Goal: Information Seeking & Learning: Learn about a topic

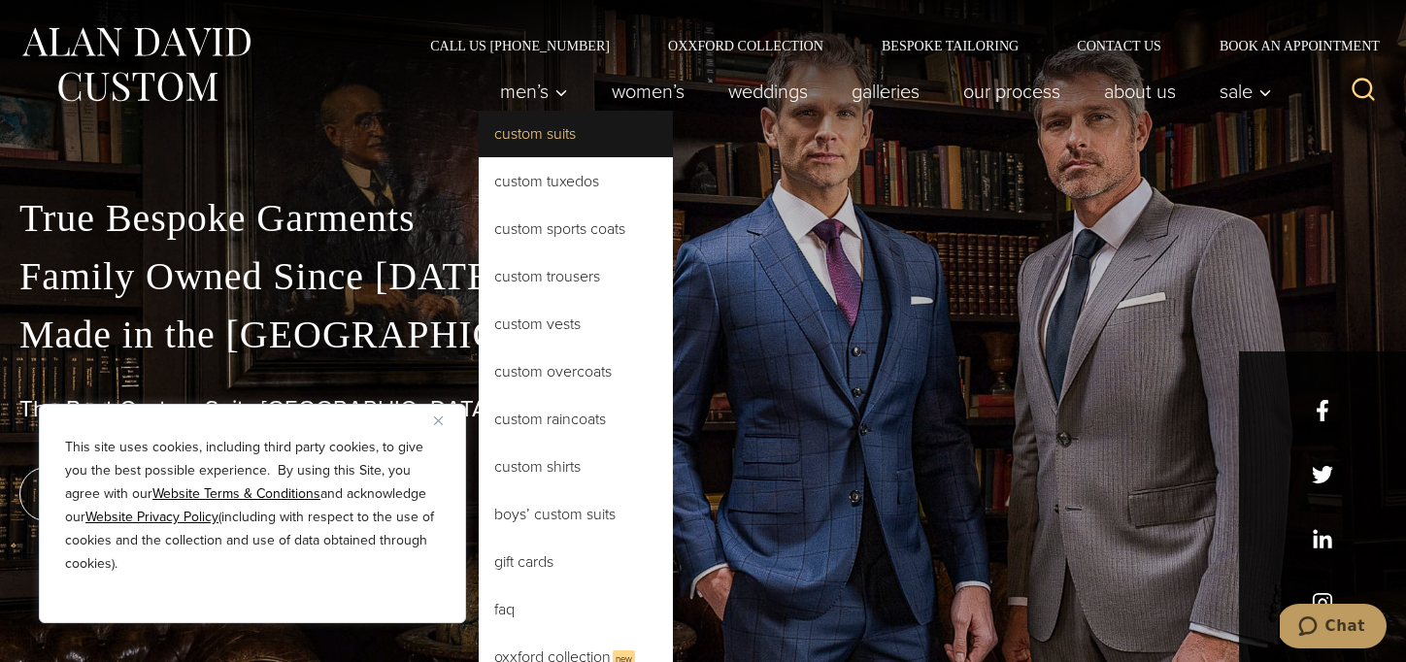
click at [525, 132] on link "Custom Suits" at bounding box center [576, 134] width 194 height 47
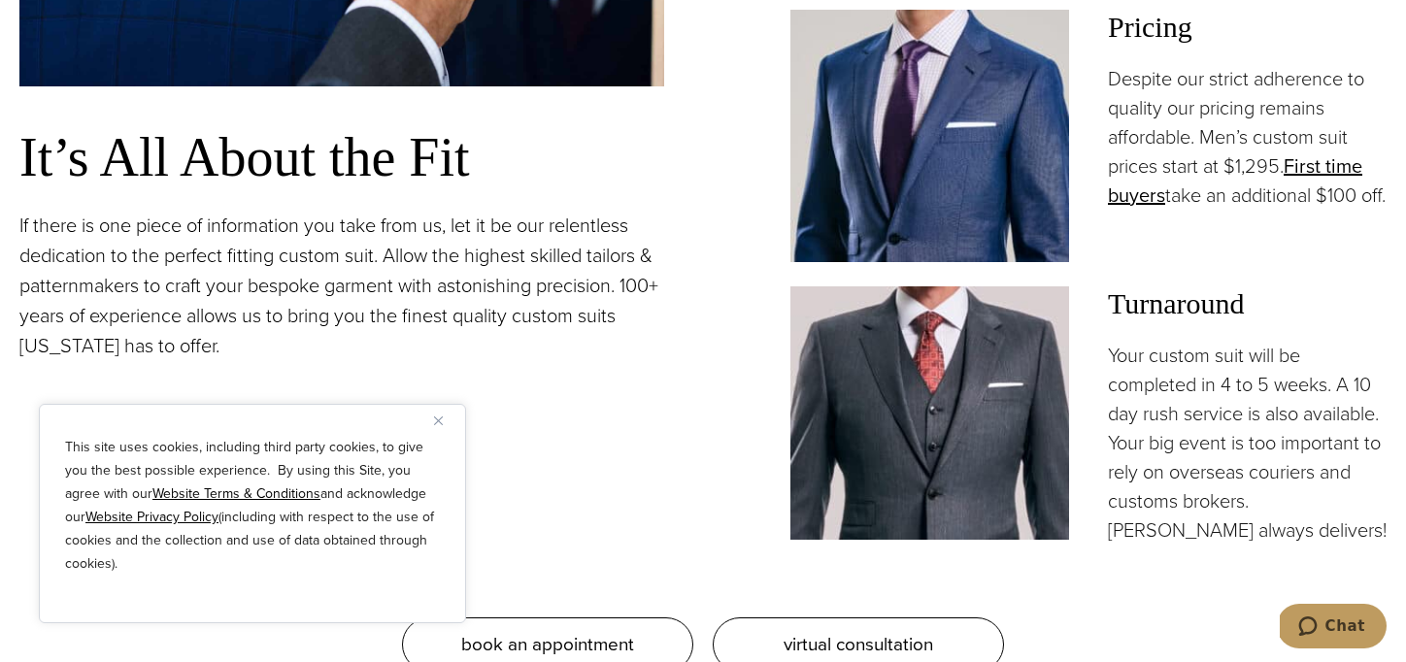
scroll to position [1594, 0]
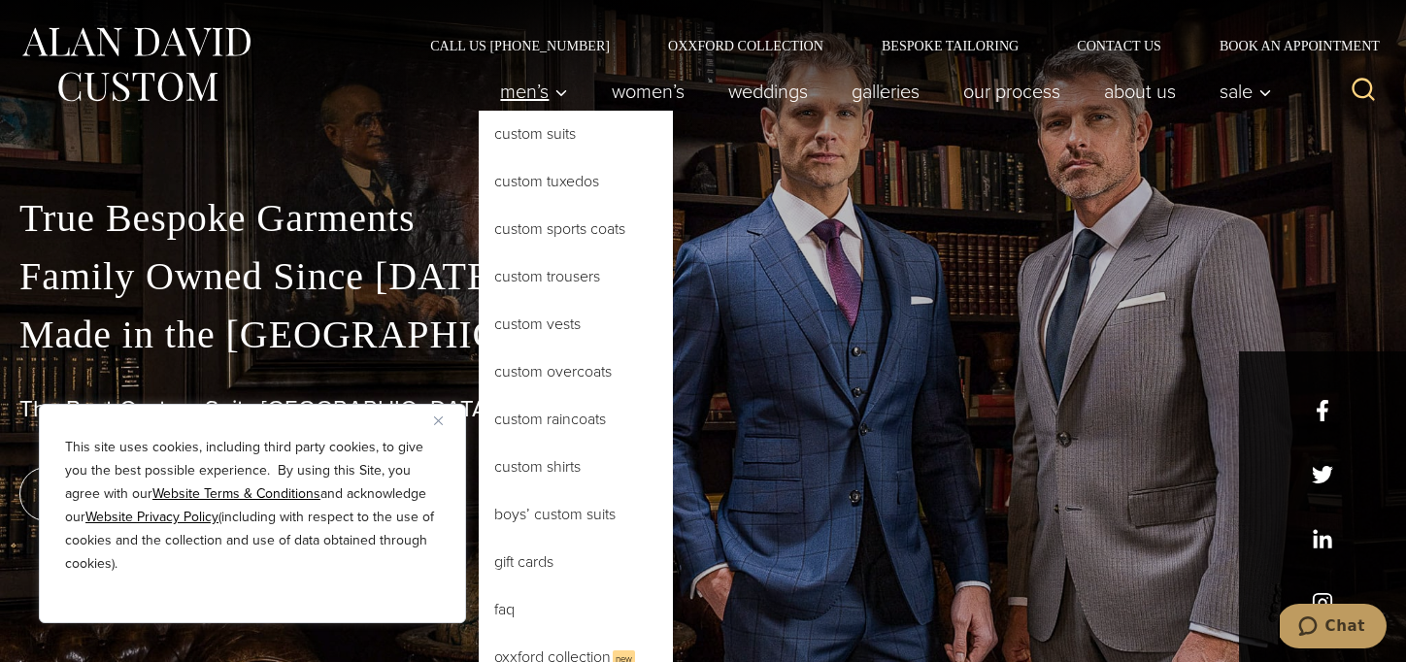
click at [527, 96] on span "Men’s" at bounding box center [534, 91] width 68 height 19
click at [573, 146] on link "Custom Suits" at bounding box center [576, 134] width 194 height 47
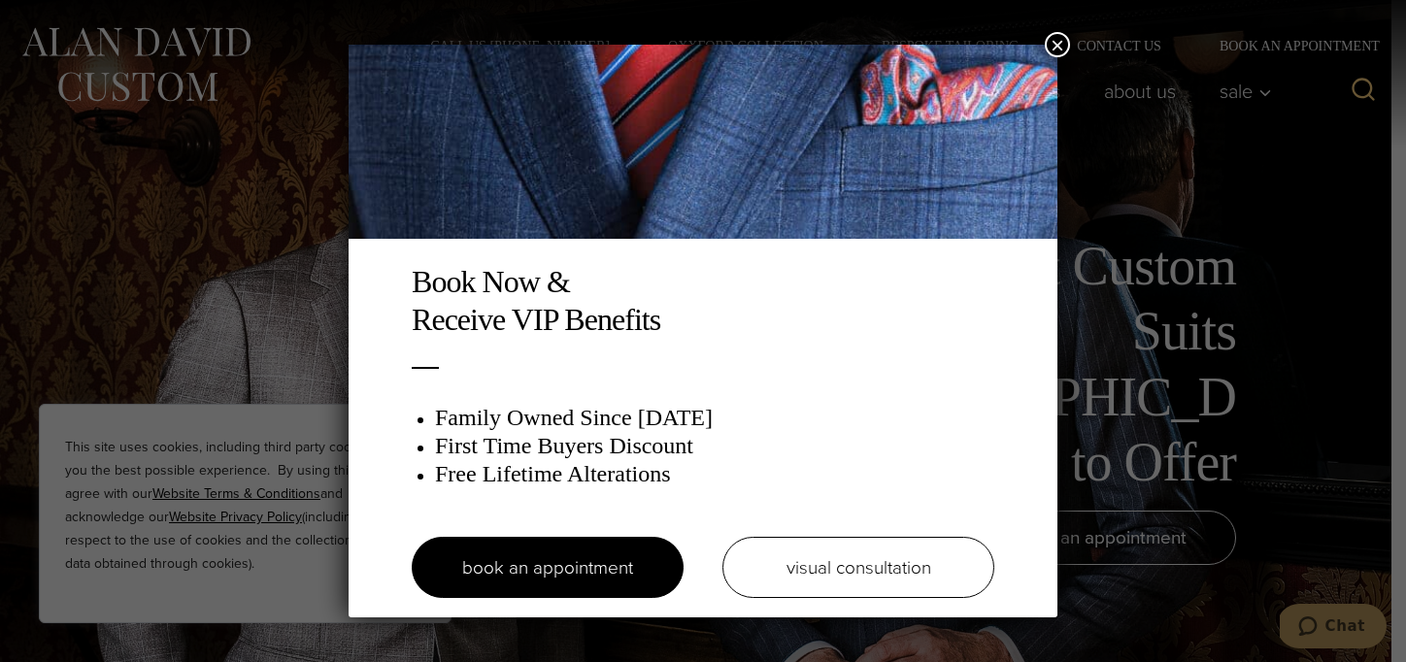
click at [1056, 51] on button "×" at bounding box center [1057, 44] width 25 height 25
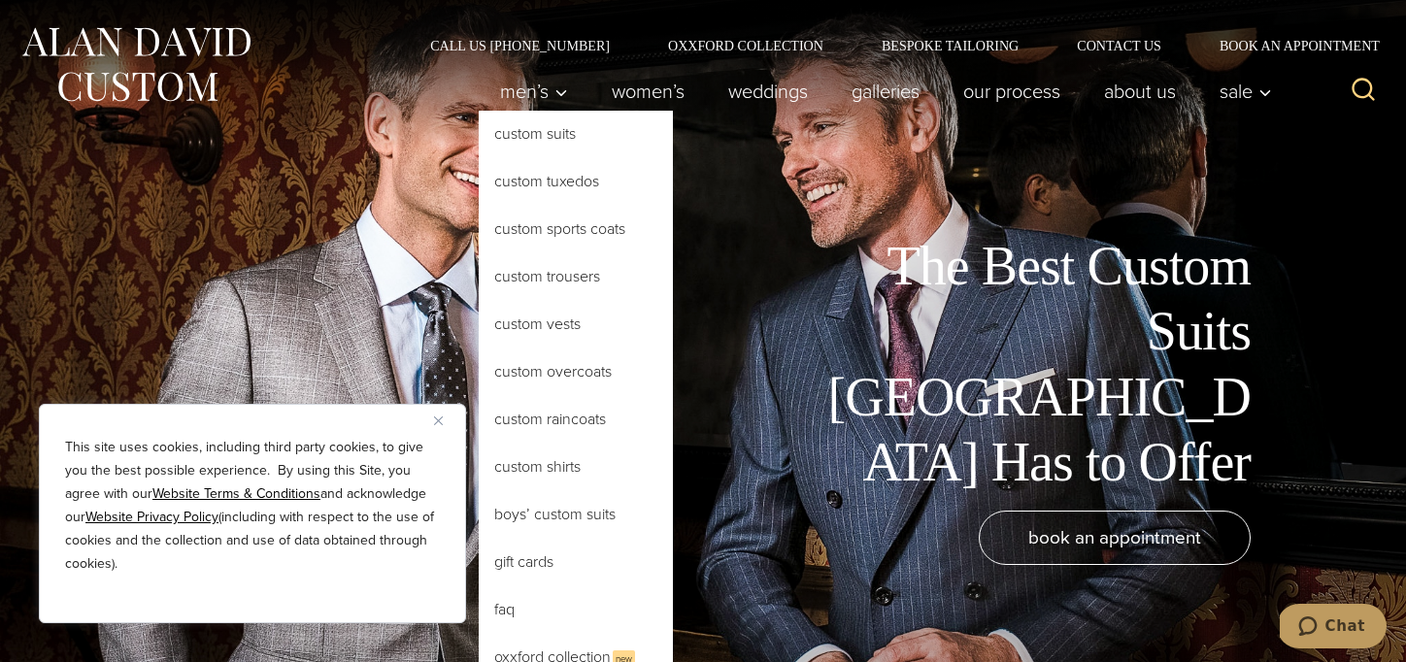
click at [574, 139] on link "Custom Suits" at bounding box center [576, 134] width 194 height 47
click at [522, 132] on link "Custom Suits" at bounding box center [576, 134] width 194 height 47
